Goal: Obtain resource: Download file/media

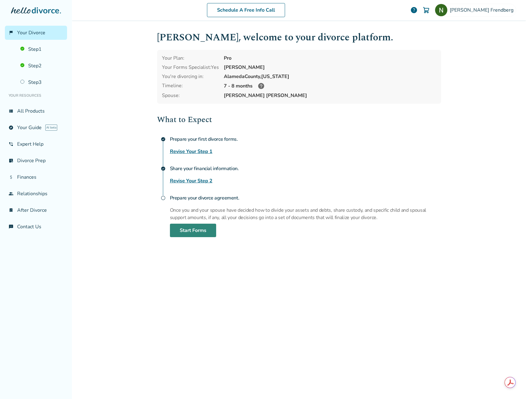
click at [192, 232] on link "Start Forms" at bounding box center [193, 230] width 46 height 13
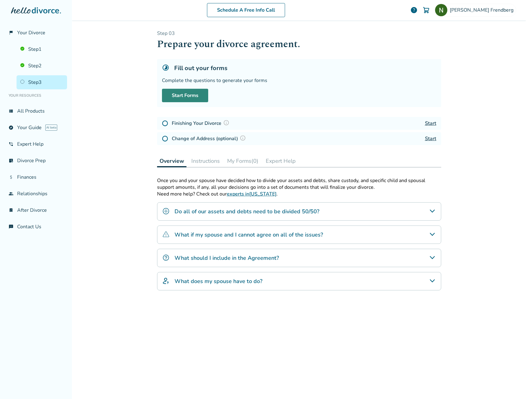
click at [183, 97] on link "Start Forms" at bounding box center [185, 95] width 46 height 13
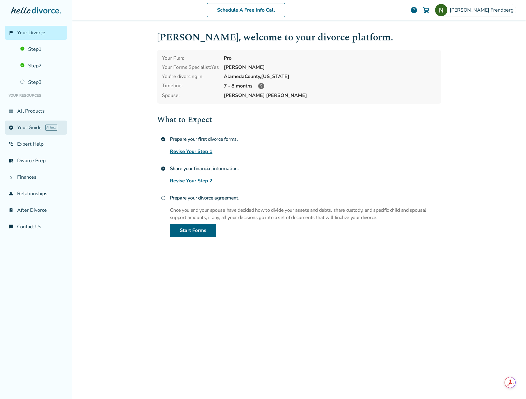
click at [25, 125] on link "explore Your Guide AI beta" at bounding box center [36, 128] width 62 height 14
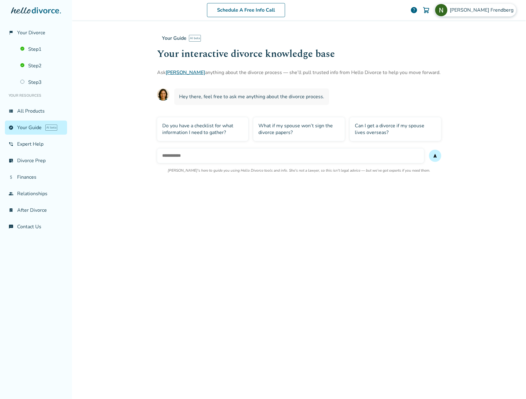
click at [474, 9] on div "Neil Frendberg" at bounding box center [474, 10] width 81 height 13
click at [452, 68] on link "Orders" at bounding box center [451, 74] width 15 height 12
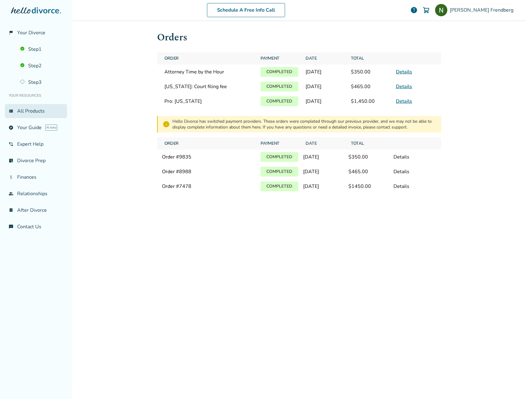
click at [27, 110] on link "view_list All Products" at bounding box center [36, 111] width 62 height 14
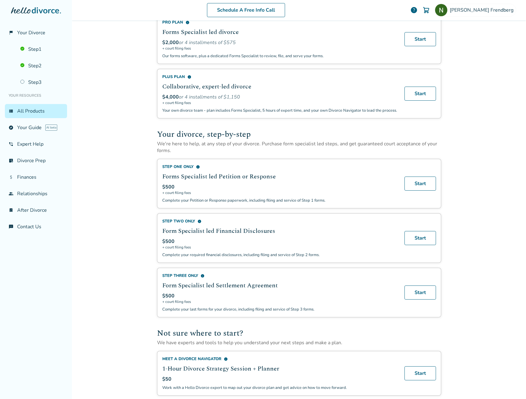
scroll to position [213, 0]
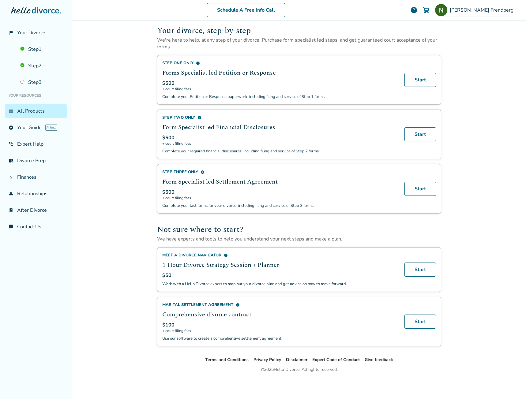
click at [236, 305] on span "info" at bounding box center [238, 305] width 4 height 4
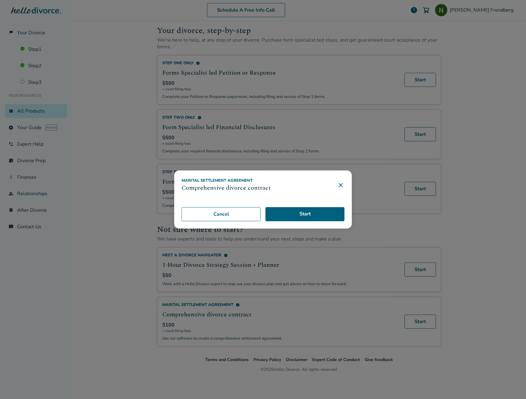
click at [340, 185] on icon at bounding box center [340, 185] width 4 height 4
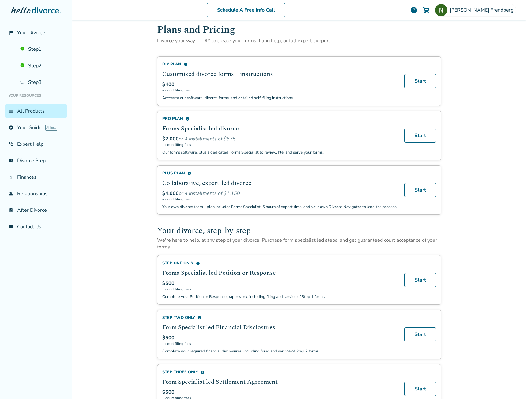
scroll to position [0, 0]
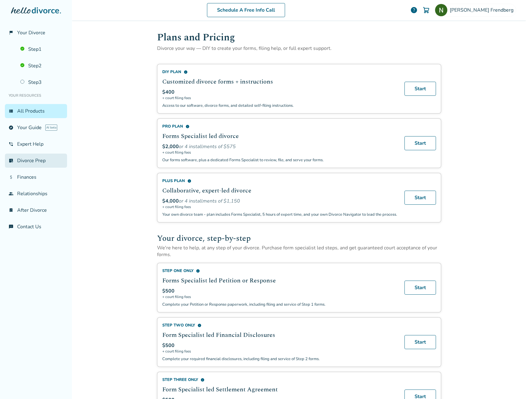
click at [27, 162] on link "list_alt_check Divorce Prep" at bounding box center [36, 161] width 62 height 14
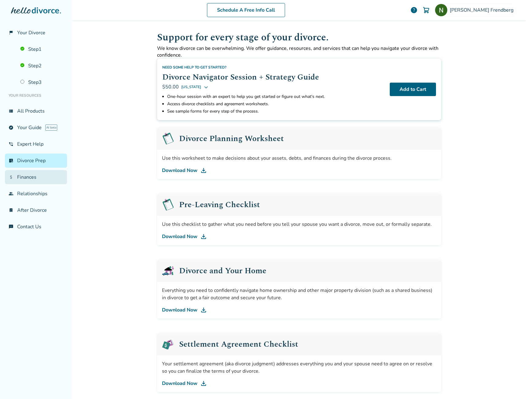
click at [35, 180] on link "attach_money Finances" at bounding box center [36, 177] width 62 height 14
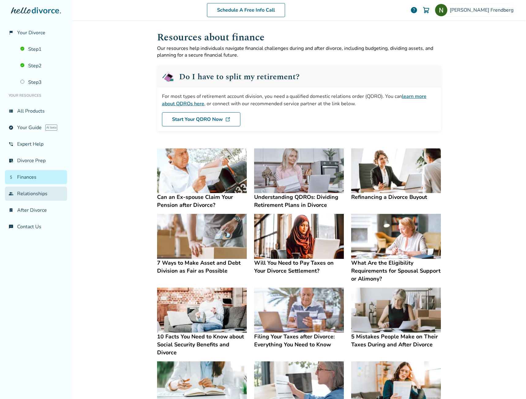
click at [42, 191] on link "group Relationships" at bounding box center [36, 194] width 62 height 14
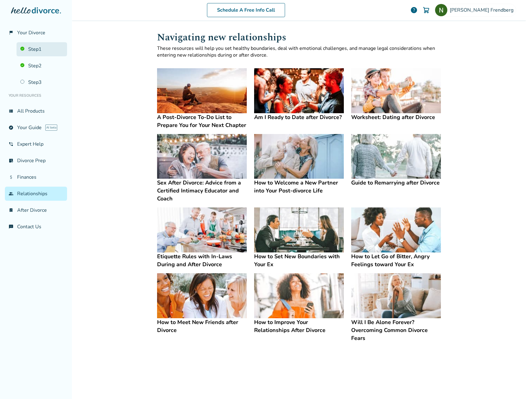
click at [39, 51] on link "Step 1" at bounding box center [42, 49] width 50 height 14
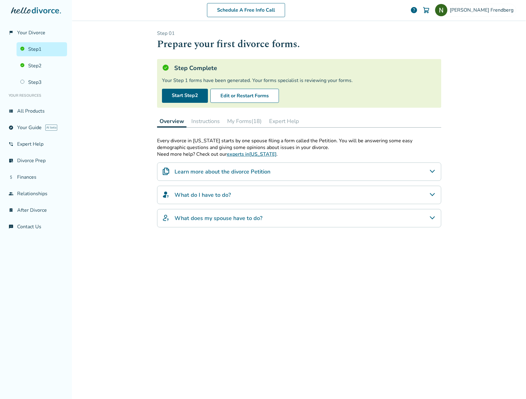
click at [241, 118] on button "My Forms (18)" at bounding box center [244, 121] width 39 height 12
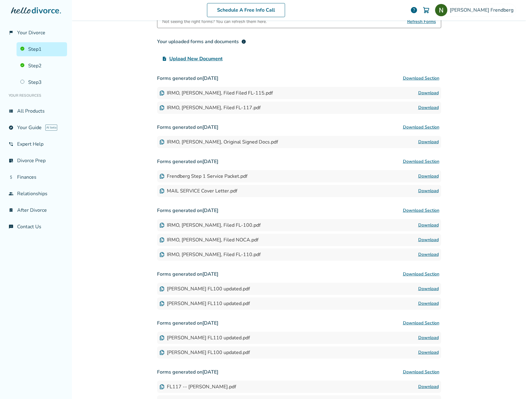
scroll to position [122, 0]
click at [210, 178] on div "Frendberg Step 1 Service Packet.pdf" at bounding box center [203, 176] width 88 height 7
click at [160, 176] on img at bounding box center [161, 175] width 5 height 5
click at [430, 176] on link "Download" at bounding box center [428, 175] width 20 height 7
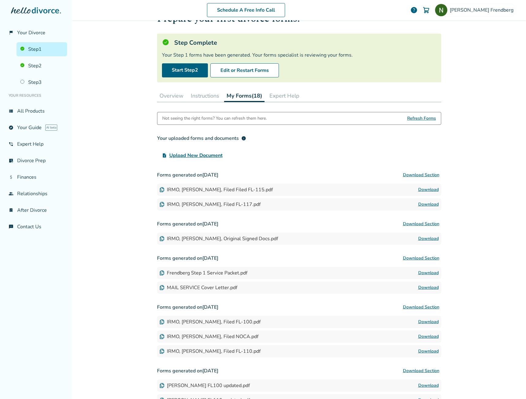
scroll to position [0, 0]
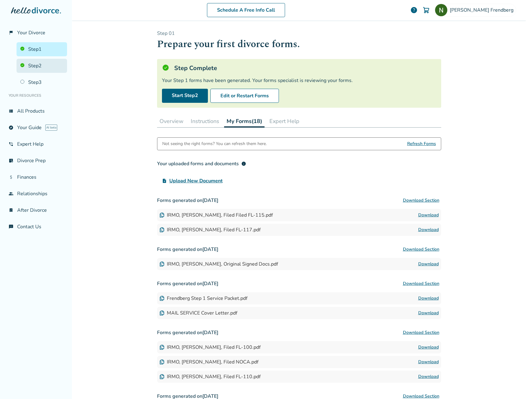
click at [37, 61] on link "Step 2" at bounding box center [42, 66] width 50 height 14
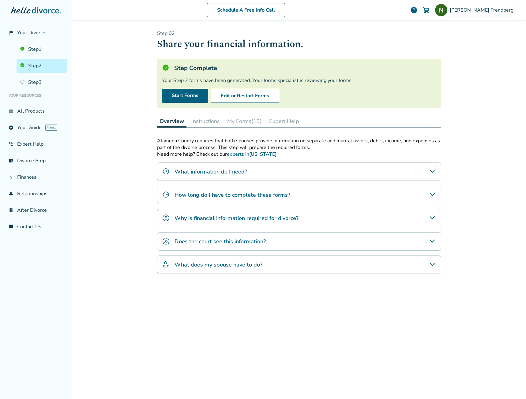
click at [236, 119] on button "My Forms (13)" at bounding box center [244, 121] width 39 height 12
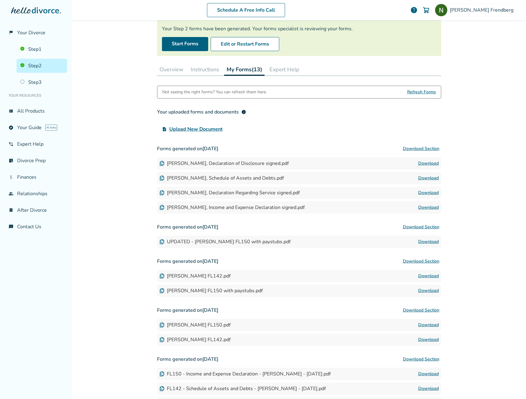
scroll to position [92, 0]
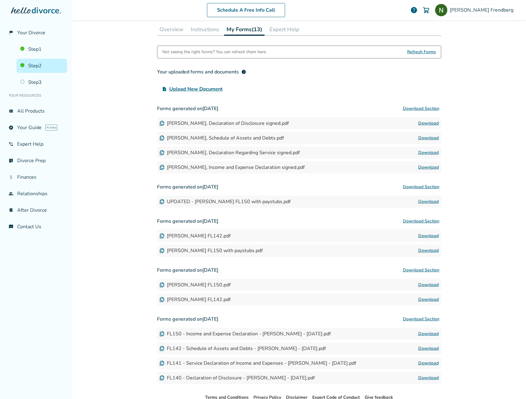
click at [426, 201] on link "Download" at bounding box center [428, 201] width 20 height 7
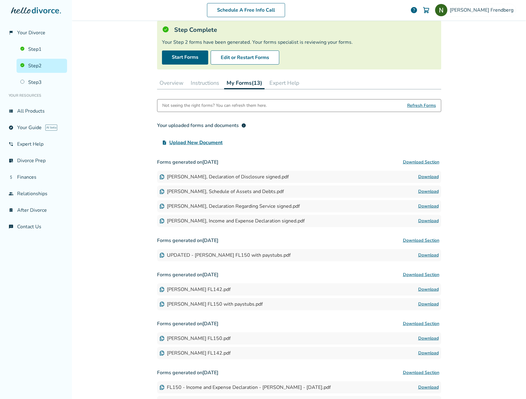
scroll to position [0, 0]
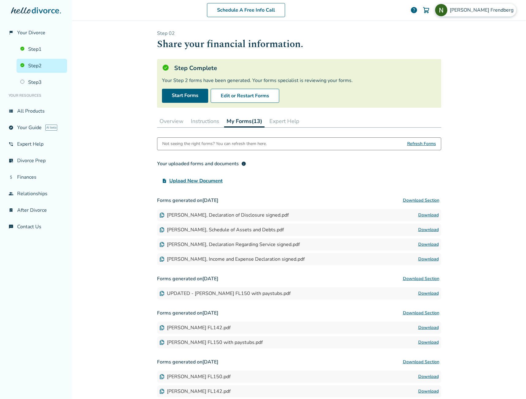
click at [496, 9] on span "Neil Frendberg" at bounding box center [482, 10] width 66 height 7
click at [453, 104] on button "Sign Out" at bounding box center [445, 108] width 23 height 9
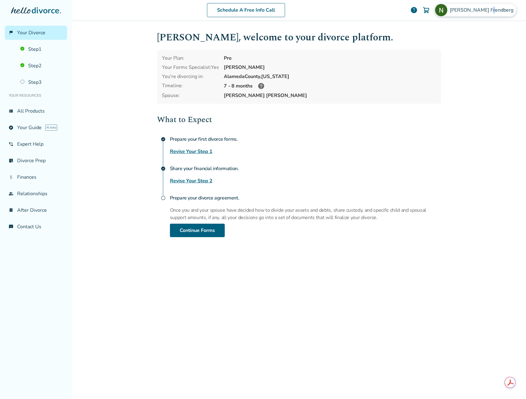
click at [489, 13] on span "Neil Frendberg" at bounding box center [482, 10] width 66 height 7
click at [453, 104] on button "Sign Out" at bounding box center [445, 108] width 23 height 9
